Goal: Ask a question

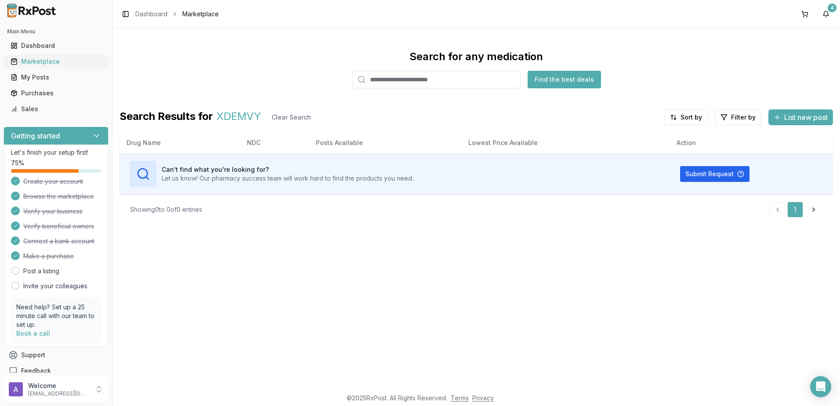
click at [65, 62] on div "Marketplace" at bounding box center [56, 61] width 91 height 9
click at [47, 93] on div "Purchases" at bounding box center [56, 93] width 91 height 9
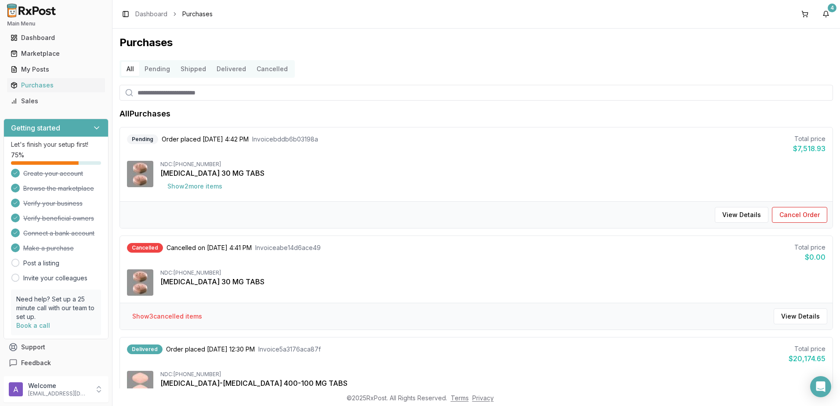
scroll to position [10, 0]
click at [41, 348] on button "Support" at bounding box center [56, 345] width 105 height 16
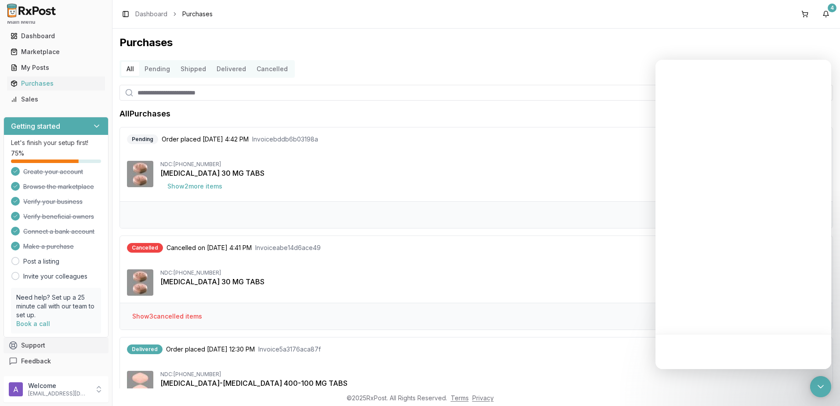
scroll to position [0, 0]
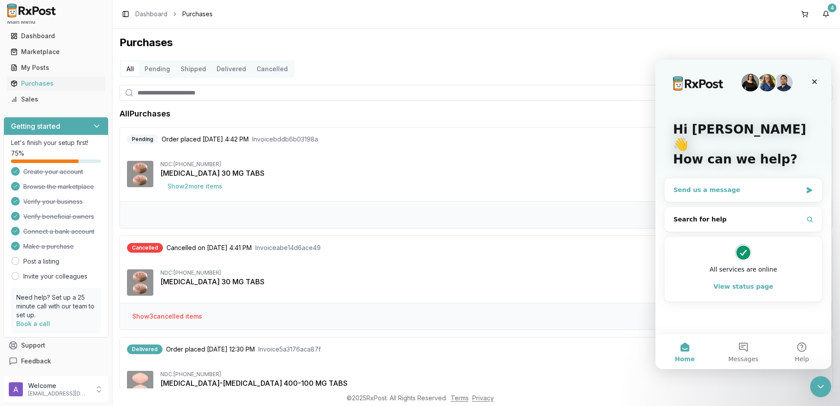
click at [784, 185] on div "Send us a message" at bounding box center [738, 189] width 129 height 9
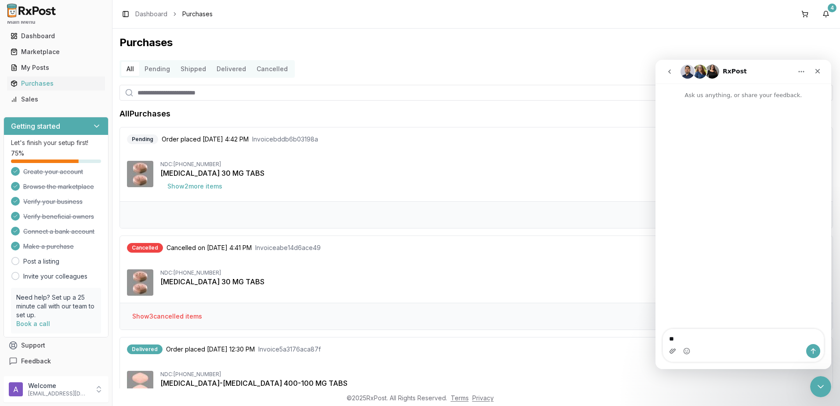
type textarea "*"
type textarea "**********"
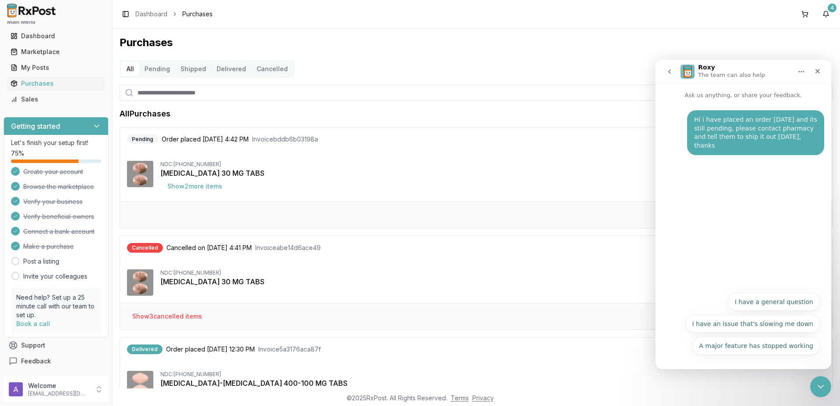
click at [141, 64] on button "Pending" at bounding box center [157, 69] width 36 height 14
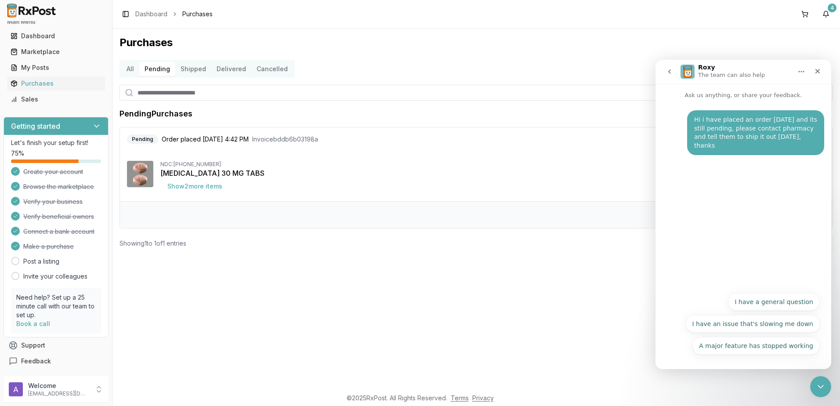
click at [152, 73] on button "Pending" at bounding box center [157, 69] width 36 height 14
click at [433, 181] on div "NDC: [PHONE_NUMBER] [MEDICAL_DATA] 30 MG TABS Show 2 more item s" at bounding box center [492, 177] width 665 height 33
click at [721, 319] on button "I have an issue that's slowing me down" at bounding box center [753, 324] width 134 height 18
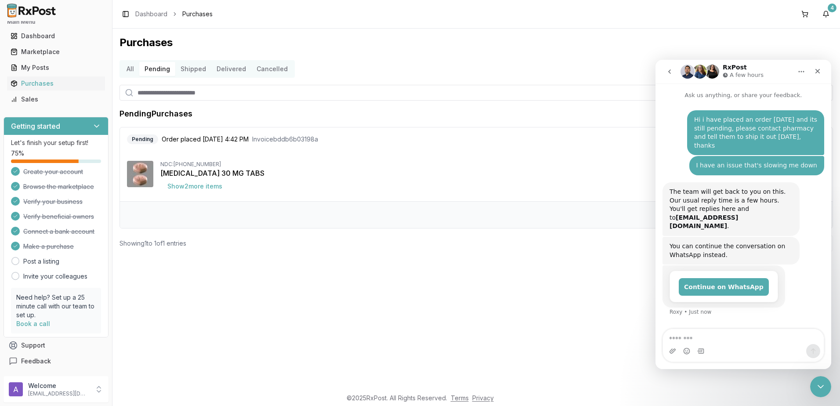
scroll to position [4, 0]
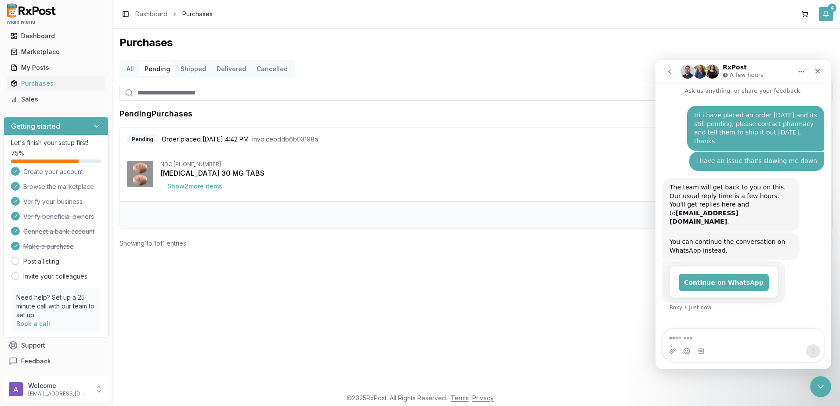
click at [822, 14] on button "4" at bounding box center [826, 14] width 14 height 14
click at [598, 52] on div "Purchases All Pending Shipped Delivered Cancelled Pending Purchases Pending Ord…" at bounding box center [476, 209] width 728 height 360
click at [817, 69] on icon "Close" at bounding box center [817, 71] width 7 height 7
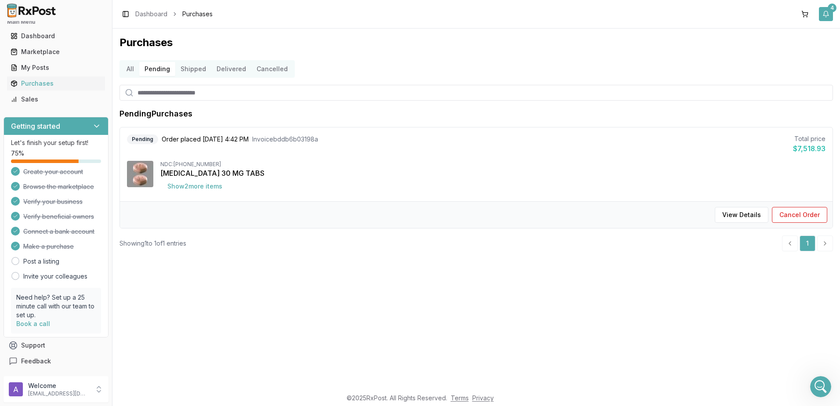
click at [824, 12] on button "4" at bounding box center [826, 14] width 14 height 14
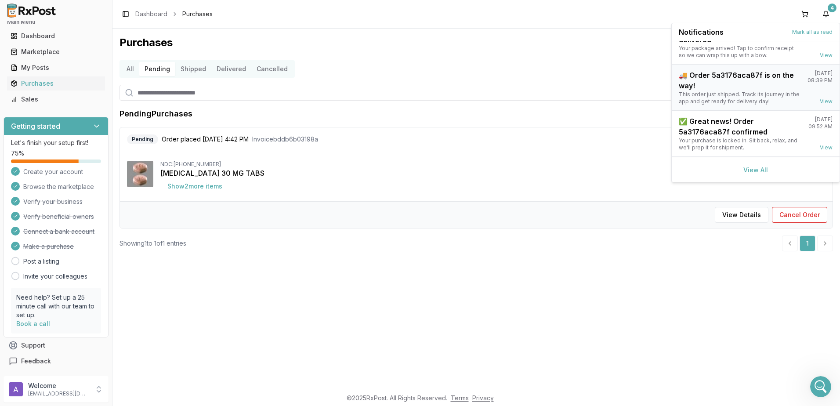
scroll to position [0, 0]
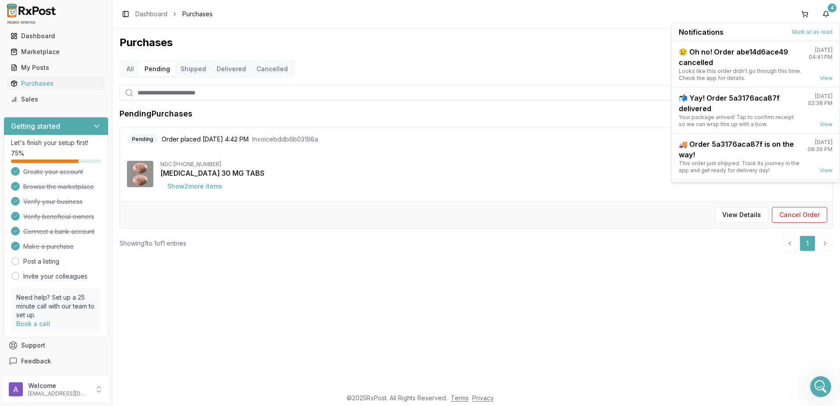
click at [531, 64] on div "All Pending Shipped Delivered Cancelled" at bounding box center [476, 69] width 713 height 18
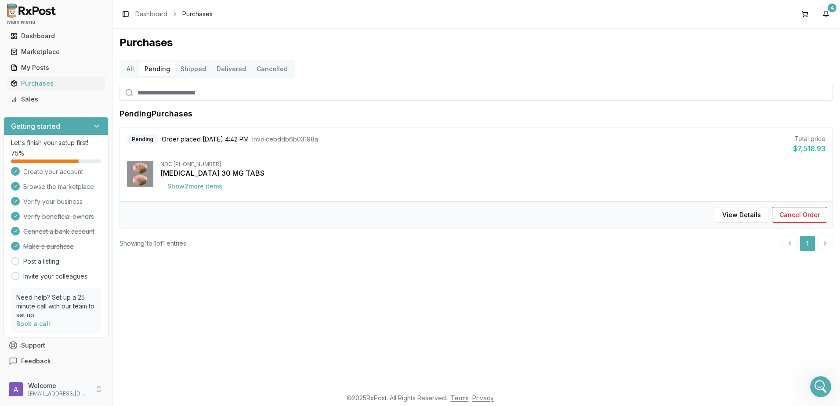
click at [100, 386] on icon at bounding box center [98, 389] width 9 height 9
click at [361, 289] on div "Purchases All Pending Shipped Delivered Cancelled Pending Purchases Pending Ord…" at bounding box center [476, 209] width 728 height 360
click at [820, 380] on icon "Open Intercom Messenger" at bounding box center [819, 385] width 14 height 14
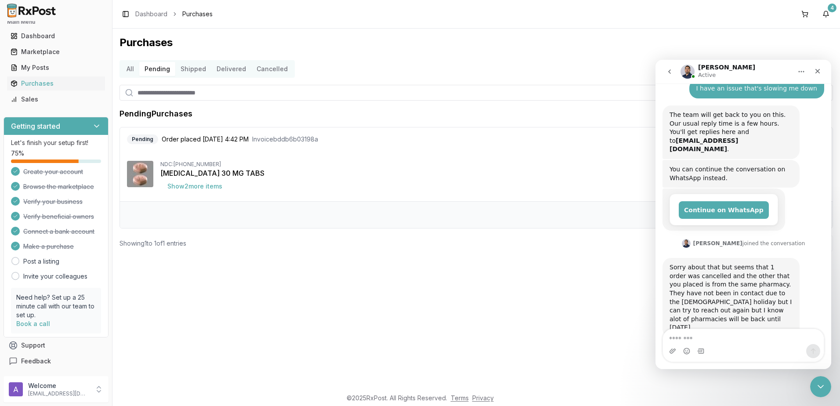
scroll to position [78, 0]
click at [453, 154] on div "Pending Order placed [DATE] 4:42 PM Invoice bddb6b03198a Total price $7,518.93 …" at bounding box center [476, 164] width 713 height 74
click at [822, 71] on div "Close" at bounding box center [818, 71] width 16 height 16
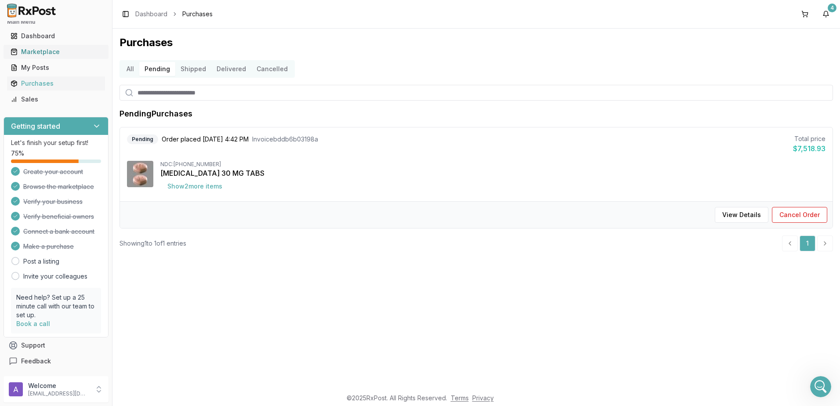
click at [45, 55] on div "Marketplace" at bounding box center [56, 51] width 91 height 9
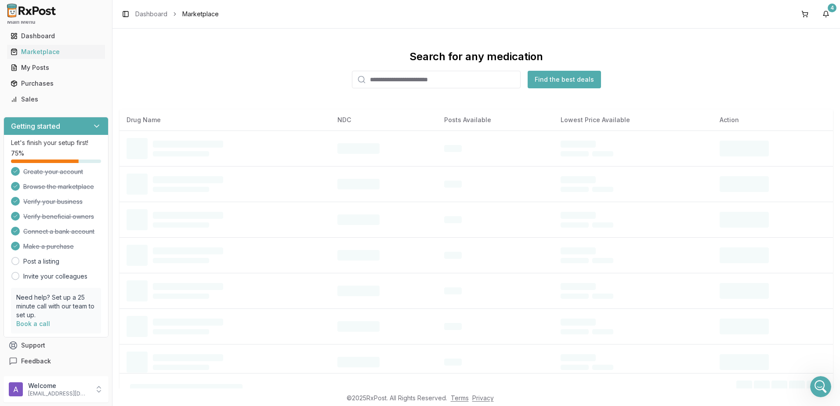
click at [384, 83] on input "search" at bounding box center [436, 80] width 169 height 18
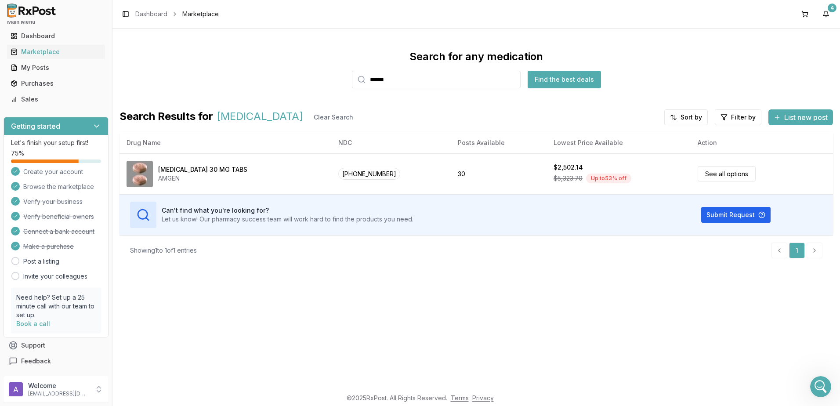
type input "******"
